Goal: Task Accomplishment & Management: Use online tool/utility

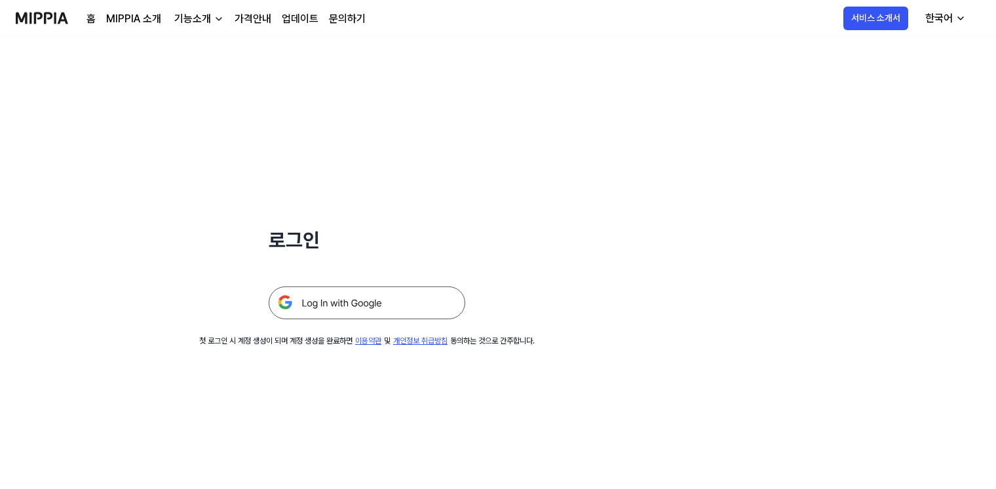
click at [383, 305] on img at bounding box center [367, 302] width 196 height 33
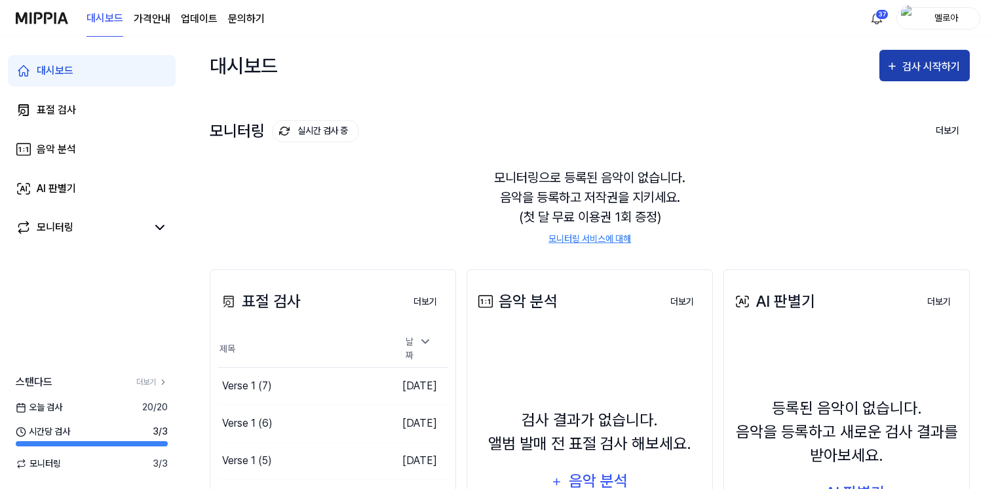
click at [920, 67] on div "검사 시작하기" at bounding box center [932, 66] width 61 height 17
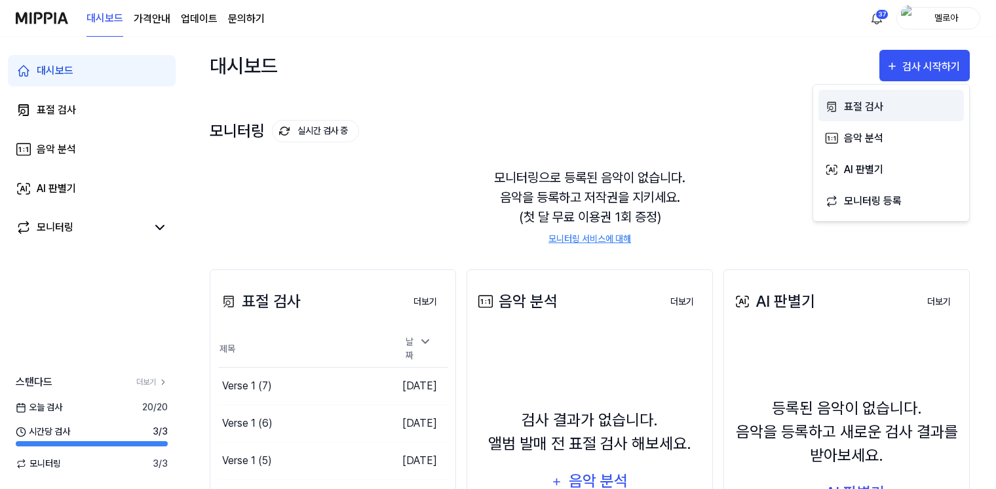
click at [851, 107] on div "표절 검사" at bounding box center [901, 106] width 114 height 17
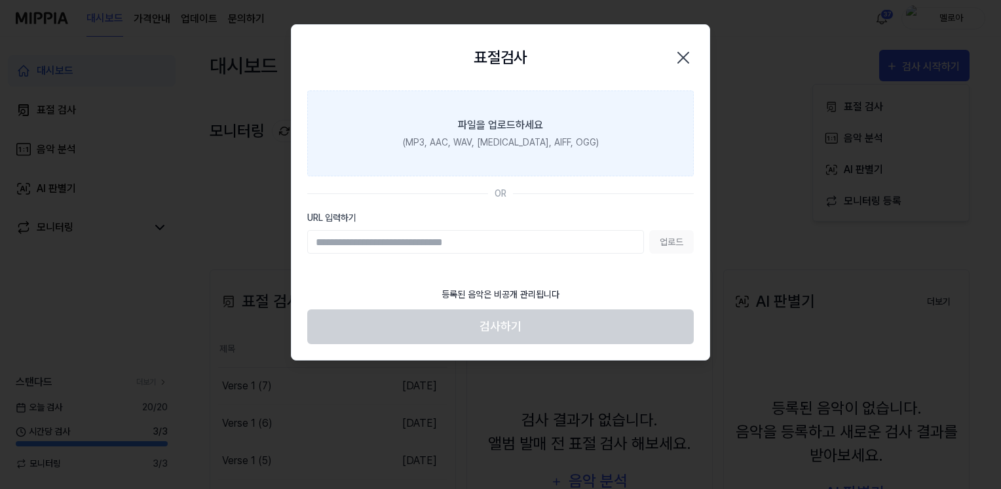
click at [482, 152] on label "파일을 업로드하세요 (MP3, AAC, WAV, [MEDICAL_DATA], AIFF, OGG)" at bounding box center [500, 133] width 386 height 86
click at [0, 0] on input "파일을 업로드하세요 (MP3, AAC, WAV, [MEDICAL_DATA], AIFF, OGG)" at bounding box center [0, 0] width 0 height 0
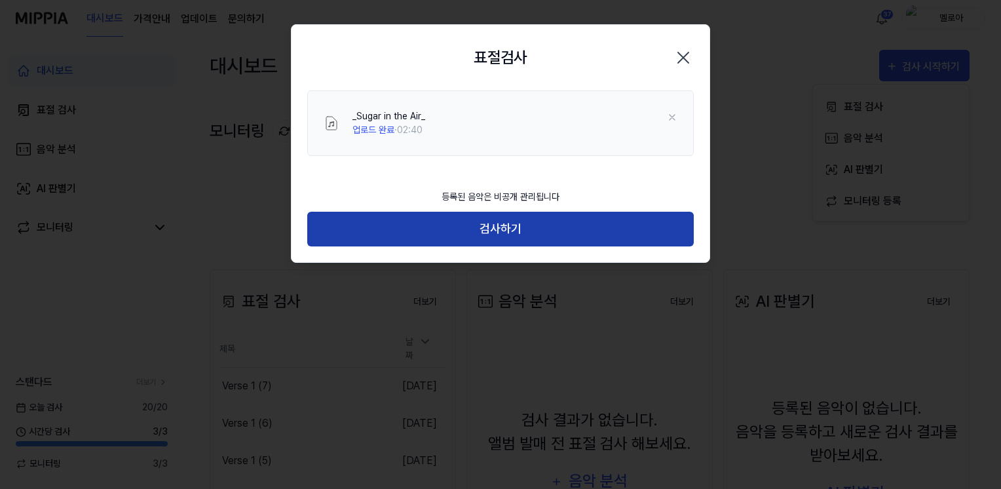
click at [493, 233] on button "검사하기" at bounding box center [500, 229] width 386 height 35
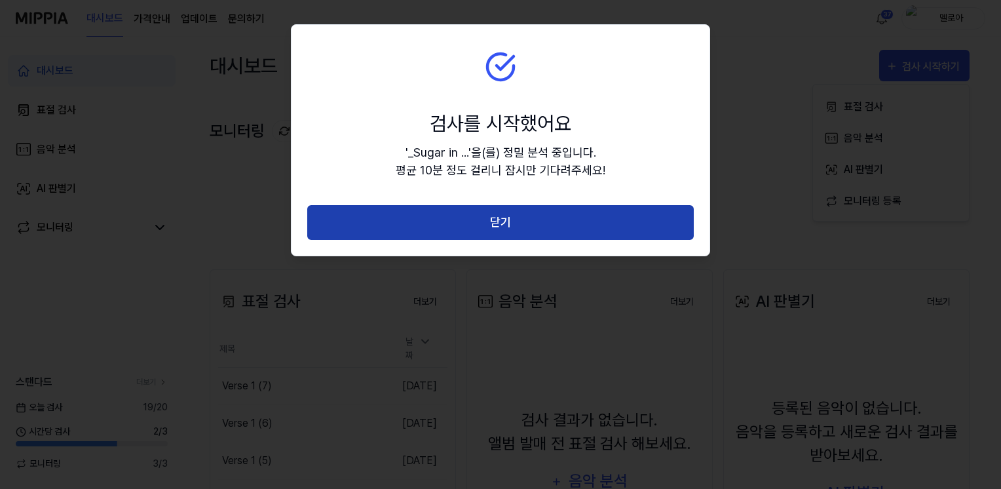
click at [487, 223] on button "닫기" at bounding box center [500, 222] width 386 height 35
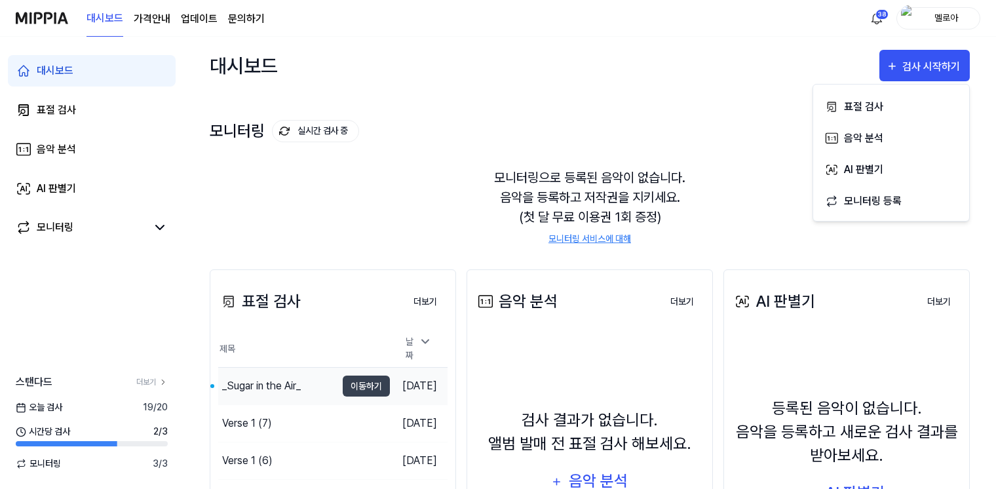
click at [276, 379] on div "_Sugar in the Air_" at bounding box center [261, 386] width 79 height 16
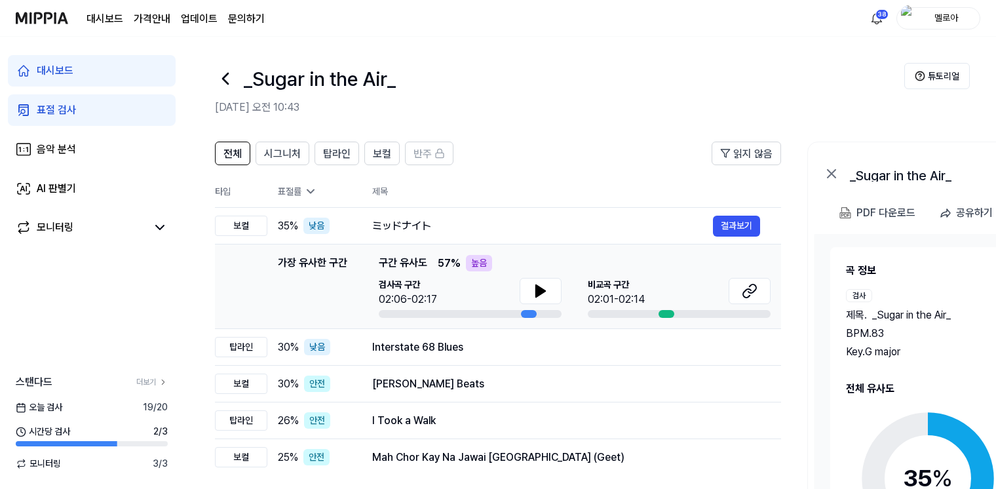
click at [899, 389] on h2 "전체 유사도" at bounding box center [1013, 389] width 335 height 16
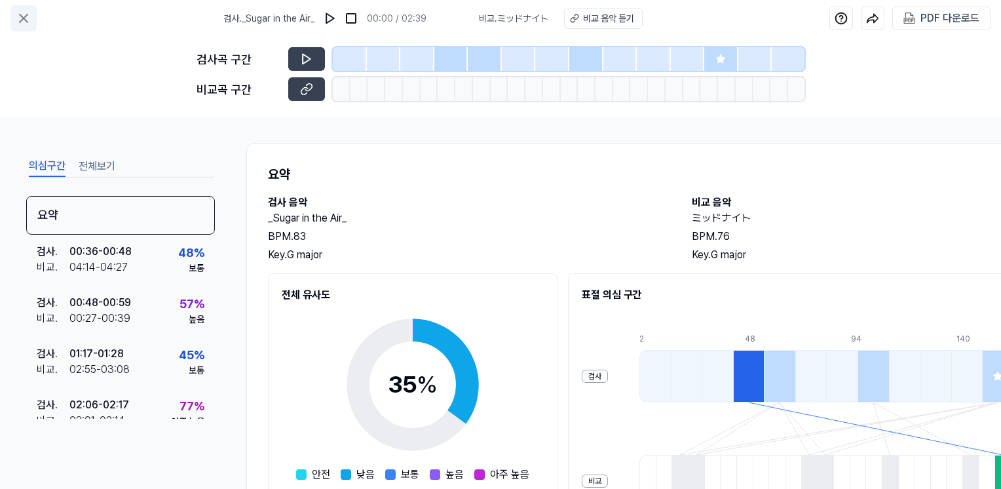
click at [21, 18] on icon at bounding box center [24, 18] width 16 height 16
